Goal: Task Accomplishment & Management: Use online tool/utility

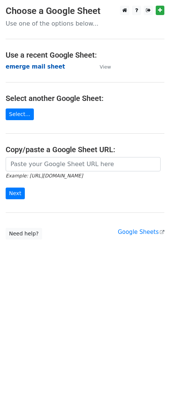
click at [29, 66] on strong "emerge mail sheet" at bounding box center [36, 66] width 60 height 7
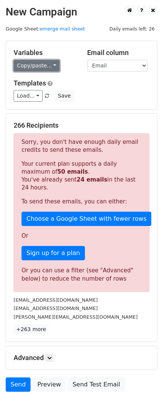
drag, startPoint x: 49, startPoint y: 66, endPoint x: 53, endPoint y: 64, distance: 4.6
click at [49, 66] on link "Copy/paste..." at bounding box center [37, 66] width 46 height 12
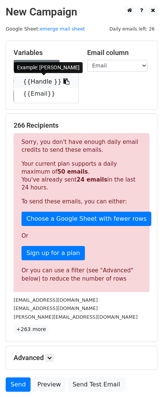
click at [63, 83] on icon at bounding box center [66, 81] width 6 height 6
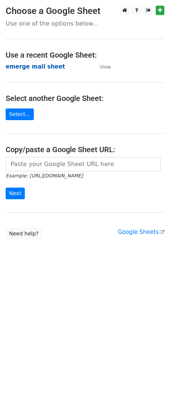
click at [39, 70] on strong "emerge mail sheet" at bounding box center [36, 66] width 60 height 7
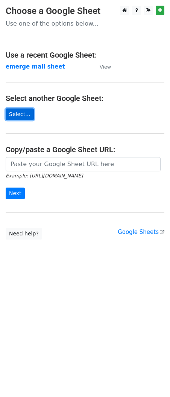
click at [20, 117] on link "Select..." at bounding box center [20, 115] width 28 height 12
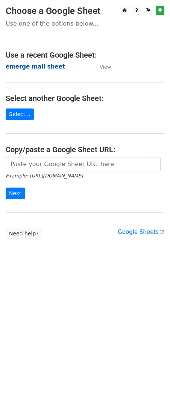
click at [24, 66] on strong "emerge mail sheet" at bounding box center [36, 66] width 60 height 7
click at [28, 68] on strong "emerge mail sheet" at bounding box center [36, 66] width 60 height 7
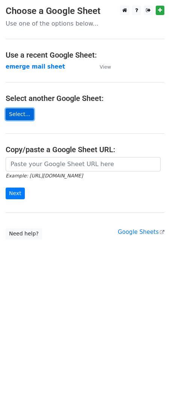
click at [23, 117] on link "Select..." at bounding box center [20, 115] width 28 height 12
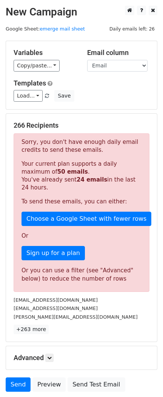
click at [51, 72] on div "Variables Copy/paste... {{Handle }} {{Email}} {{TRUE}} Email column Handle Emai…" at bounding box center [81, 75] width 151 height 68
click at [51, 68] on link "Copy/paste..." at bounding box center [37, 66] width 46 height 12
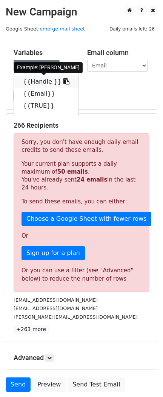
click at [63, 81] on icon at bounding box center [66, 81] width 6 height 6
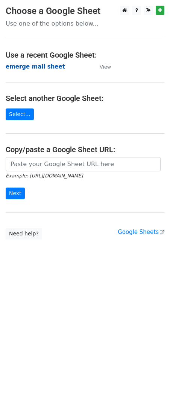
click at [43, 66] on strong "emerge mail sheet" at bounding box center [36, 66] width 60 height 7
